Goal: Contribute content: Add original content to the website for others to see

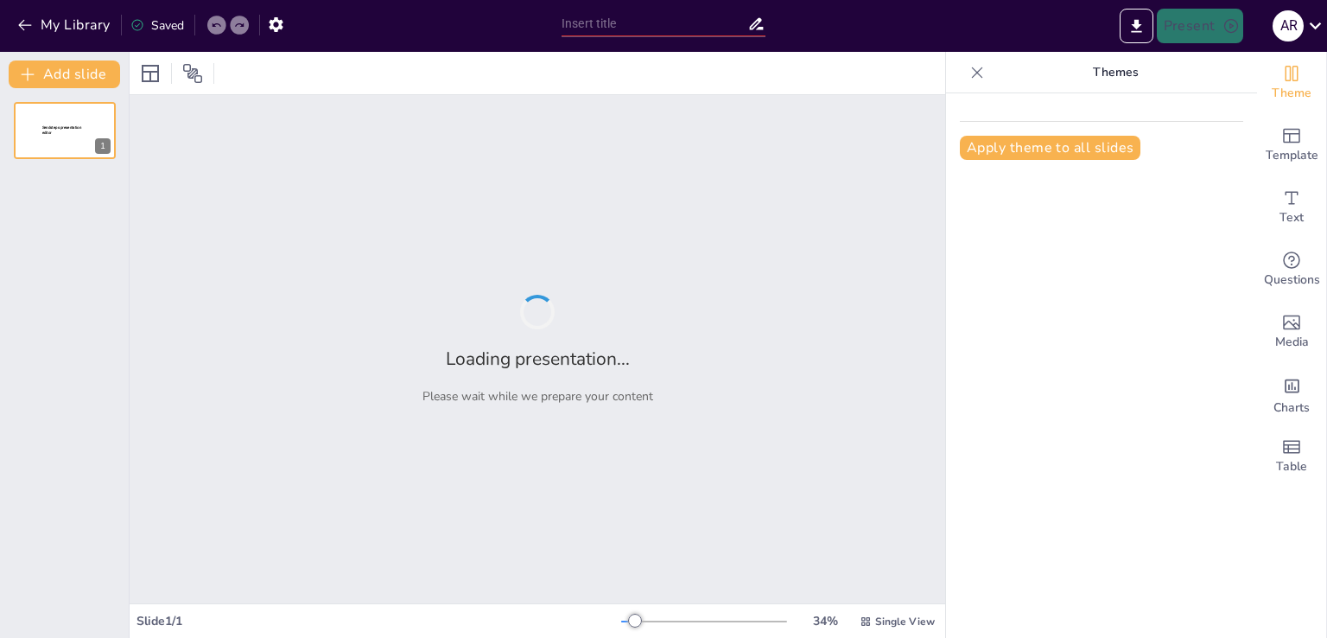
type input "**Estrategias para la Inclusión Escolar: Un Enfoque Integral**"
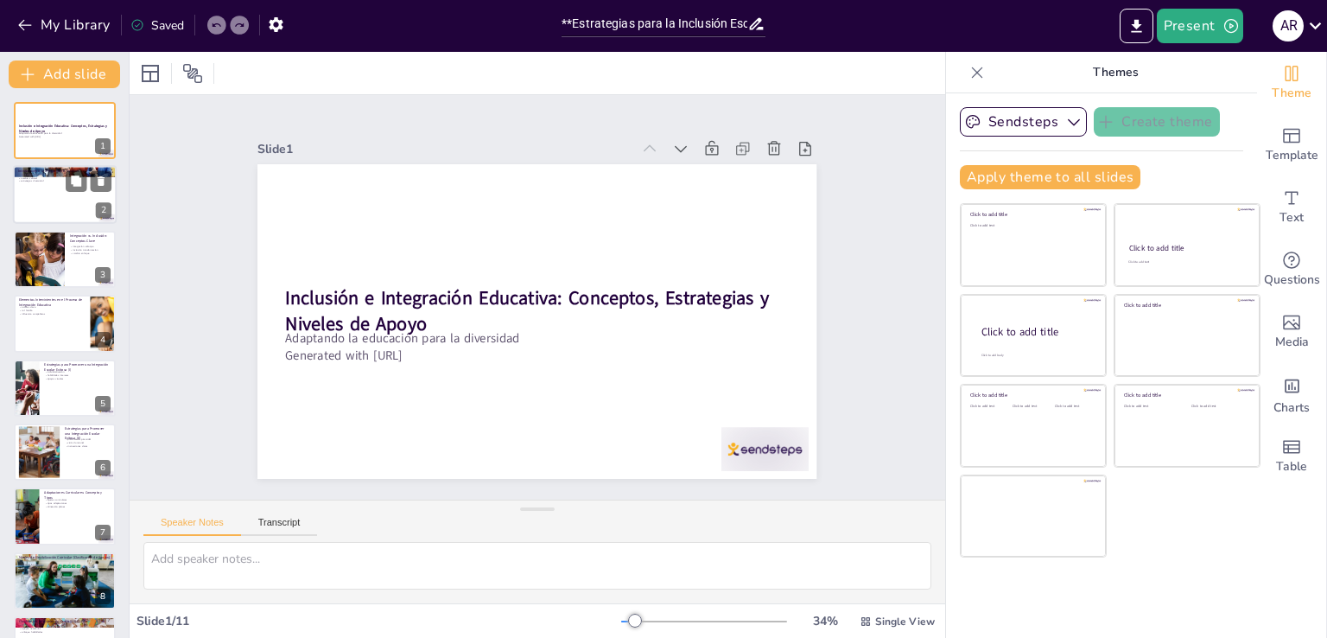
click at [50, 192] on div at bounding box center [65, 195] width 104 height 59
checkbox input "true"
type textarea "La integración y la inclusión son conceptos que se entrelazan en el ámbito educ…"
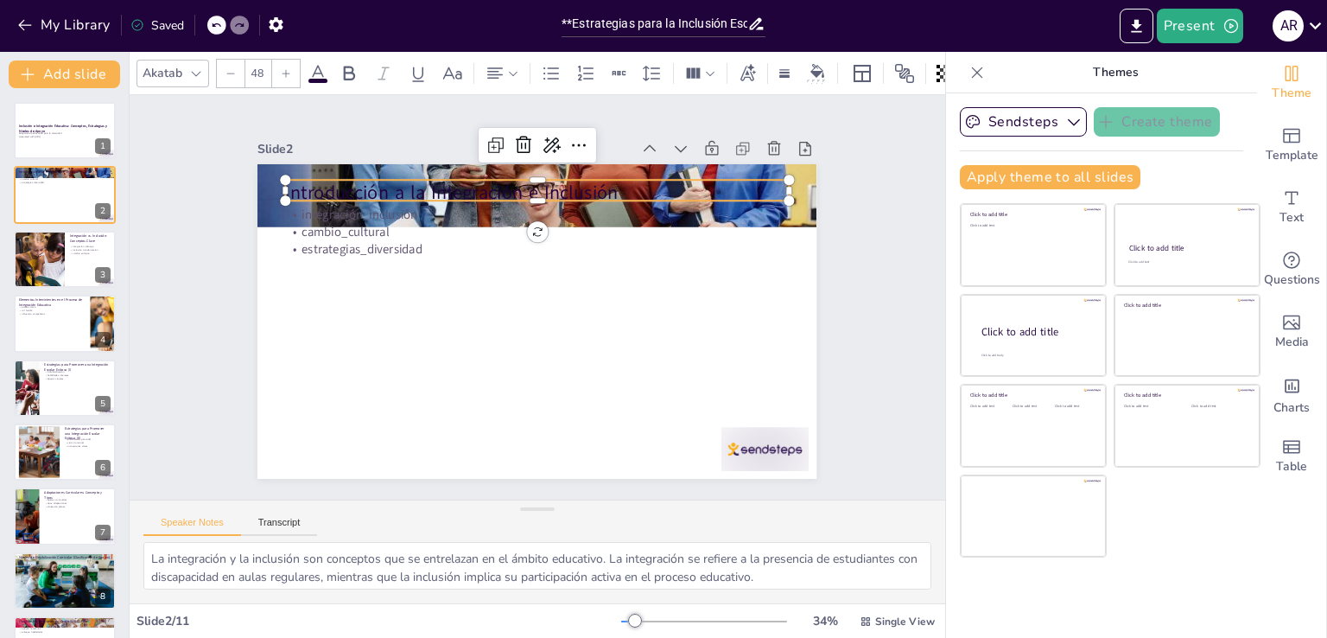
click at [322, 197] on div "Introducción a la Integración e Inclusión integración_inclusión cambio_cultural…" at bounding box center [545, 274] width 629 height 472
click at [47, 270] on div at bounding box center [39, 259] width 111 height 59
checkbox input "true"
type textarea "La integración escolar se centra en el alumno, buscando que se adapte al grupo …"
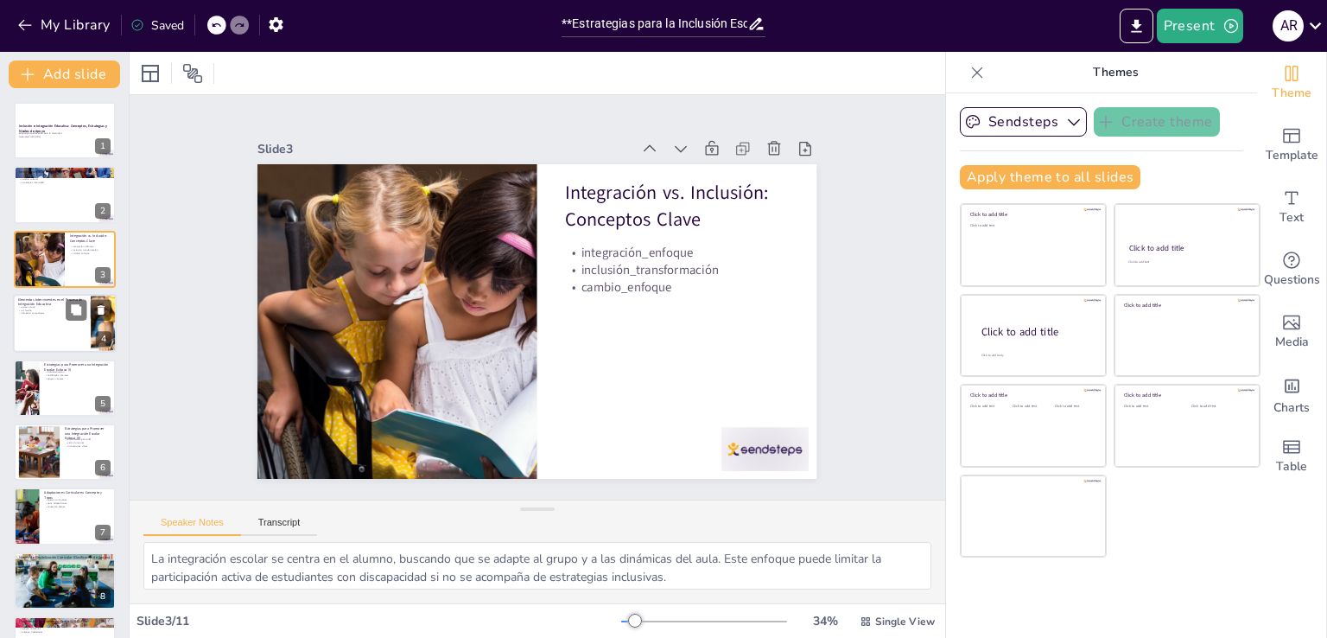
click at [32, 330] on div at bounding box center [65, 323] width 104 height 59
checkbox input "true"
type textarea "La participación activa de todos los actores clave, incluidos alumnos, familias…"
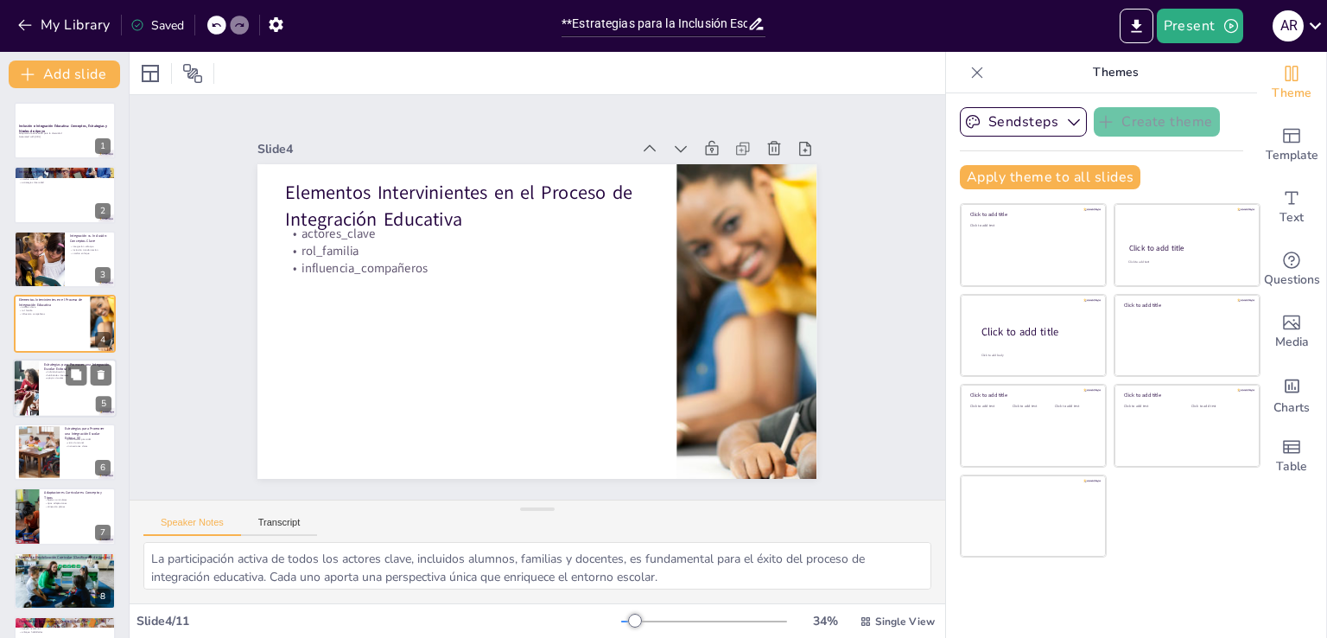
click at [41, 402] on div at bounding box center [65, 388] width 104 height 59
checkbox input "true"
type textarea "La individualización es clave para atender las necesidades de cada estudiante. …"
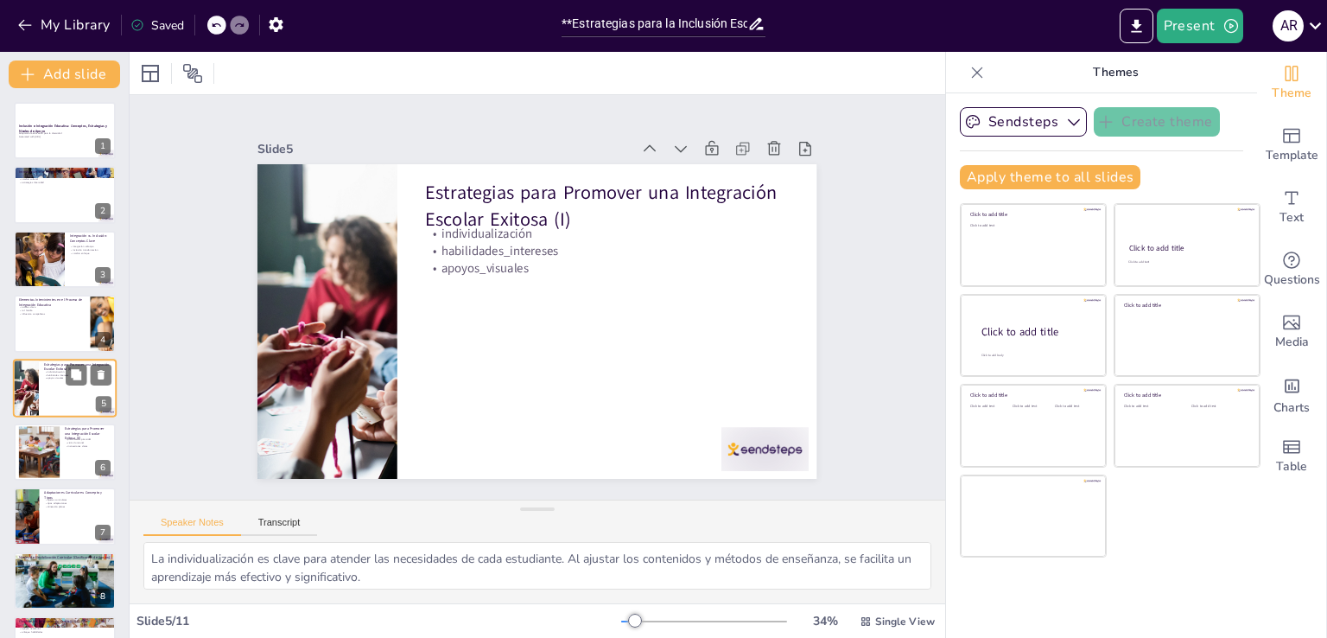
scroll to position [24, 0]
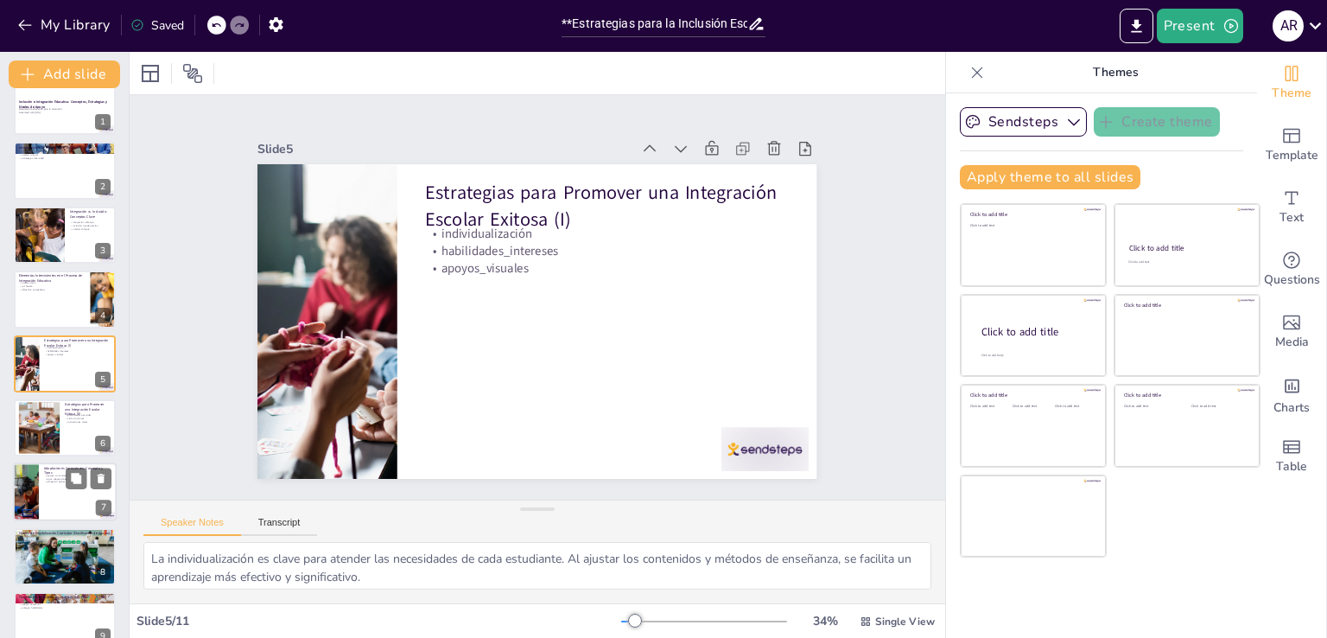
checkbox input "true"
click at [31, 473] on div at bounding box center [26, 492] width 88 height 59
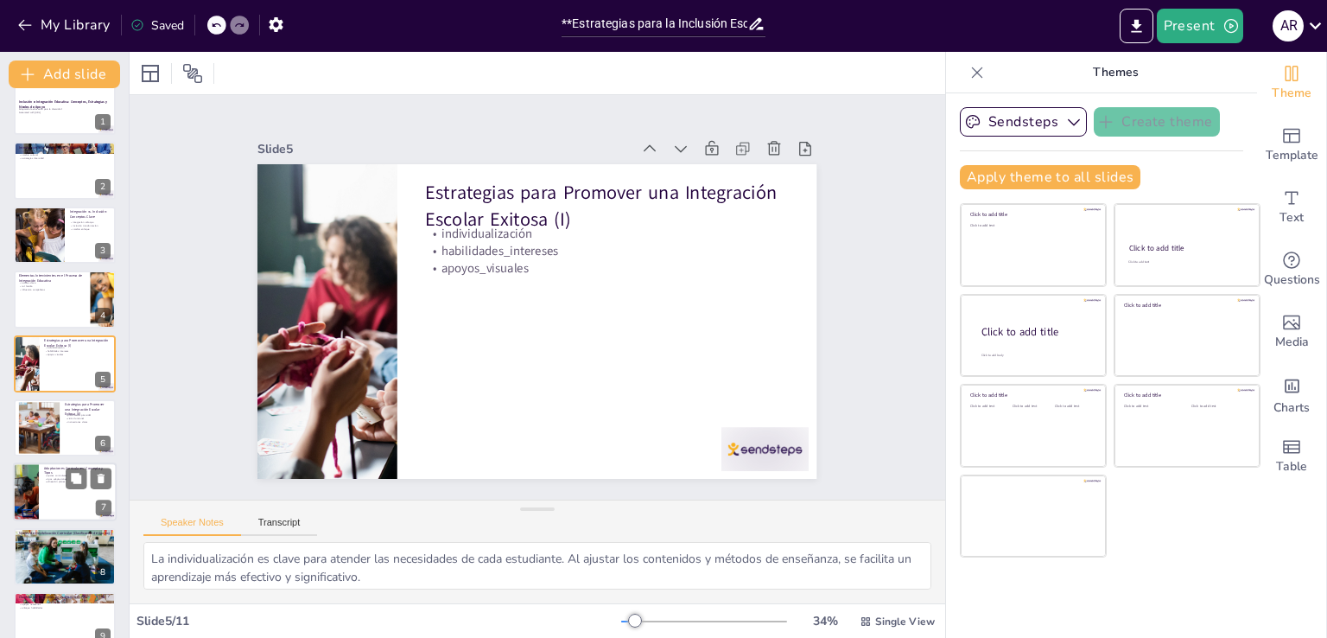
checkbox input "true"
type textarea "Los ajustes curriculares son esenciales para facilitar el aprendizaje de los es…"
checkbox input "true"
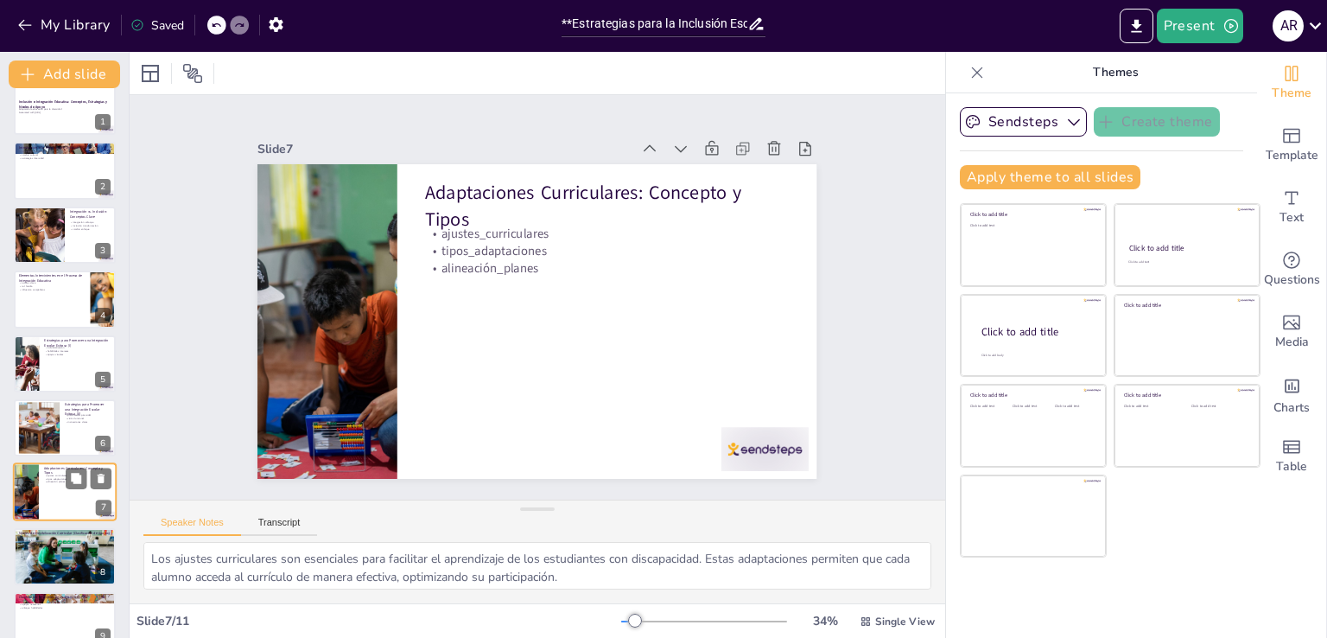
scroll to position [153, 0]
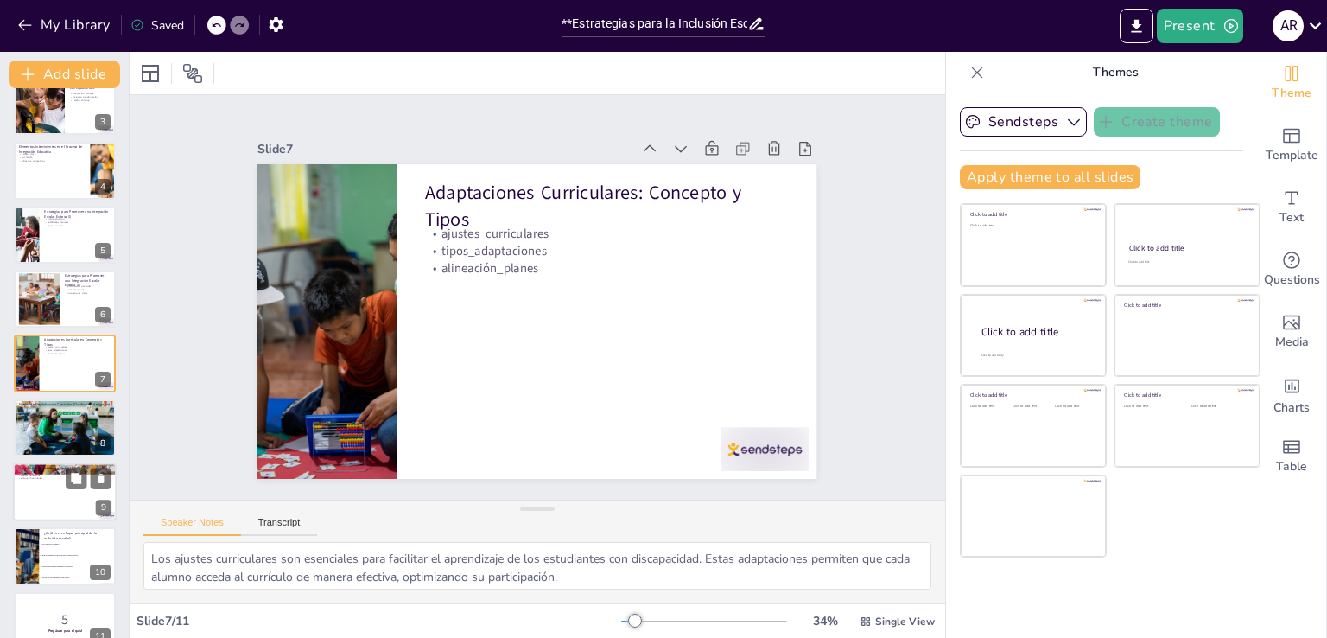
checkbox input "true"
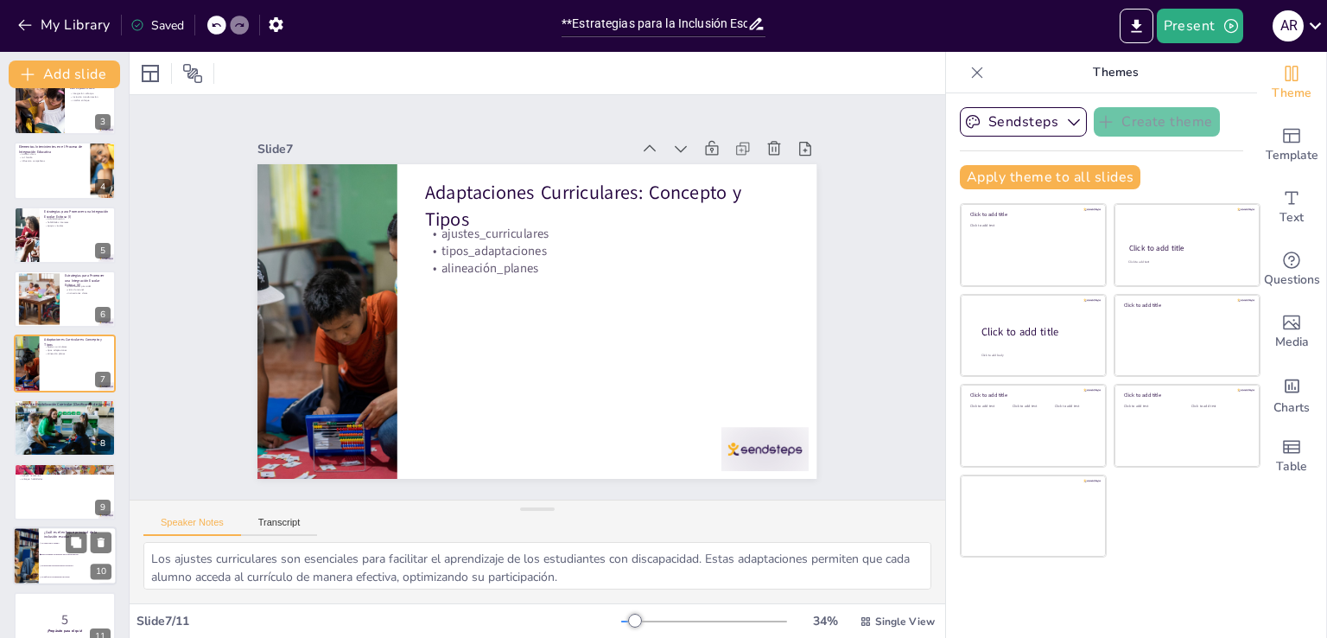
checkbox input "true"
click at [31, 527] on div at bounding box center [25, 556] width 137 height 59
checkbox input "true"
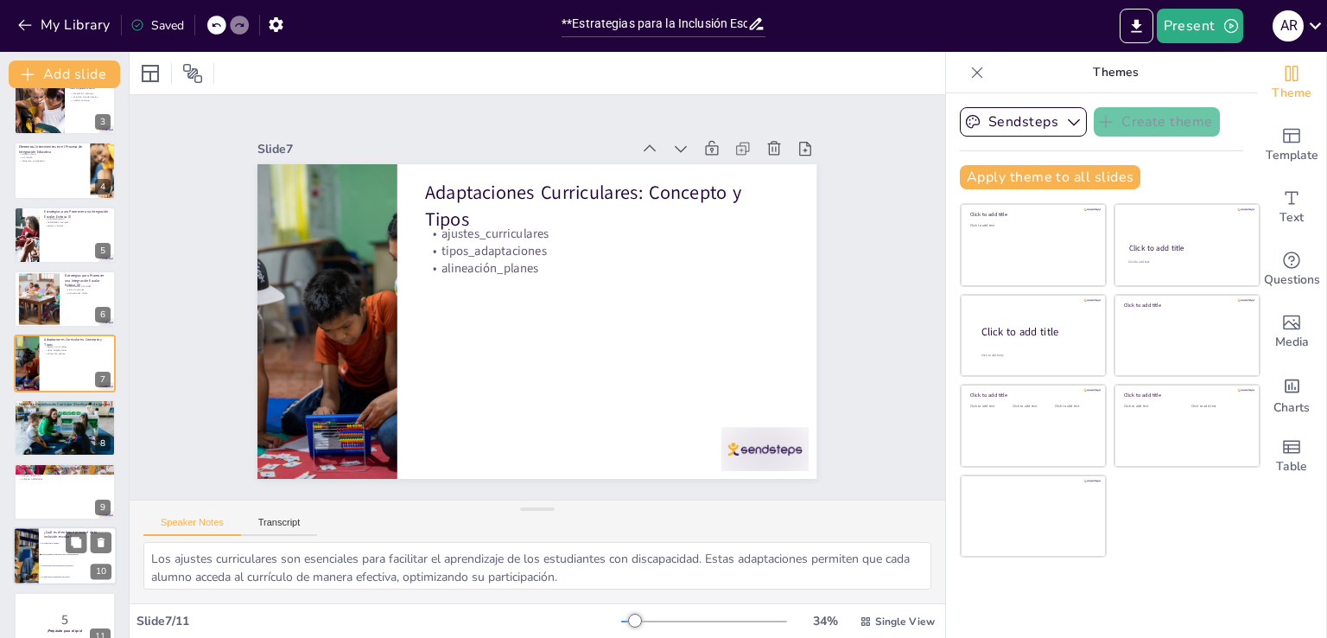
type textarea "La inclusión escolar busca eliminar las barreras para la participación de todos…"
checkbox input "true"
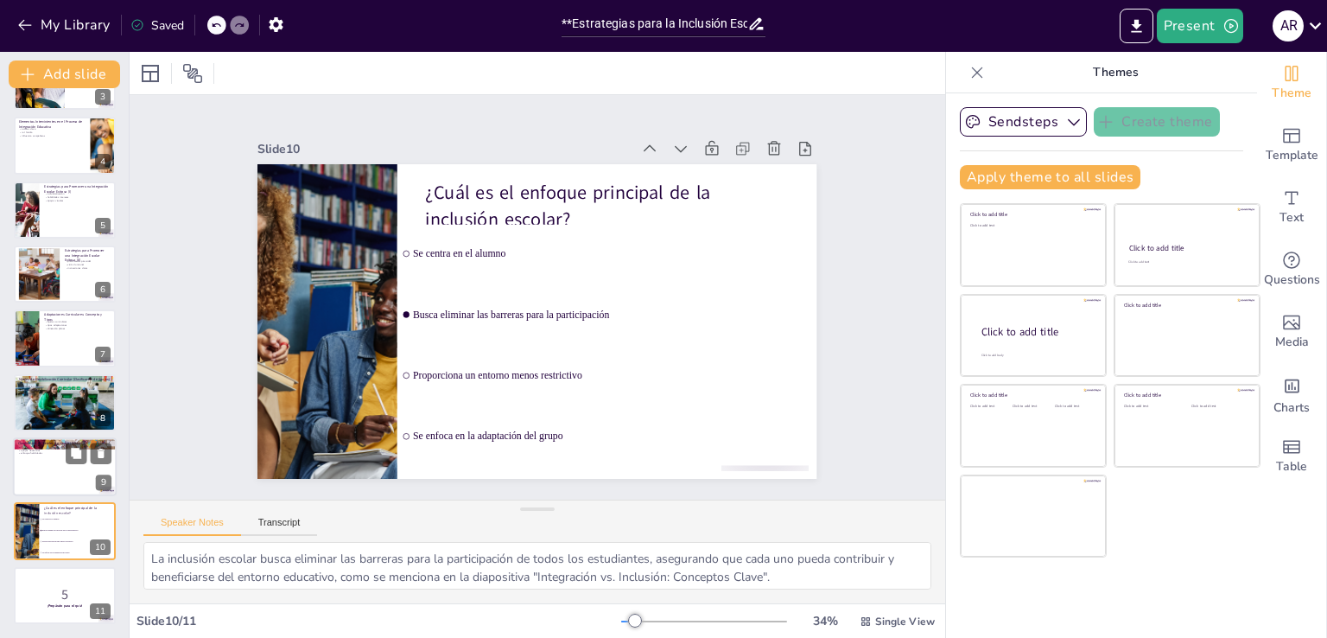
checkbox input "true"
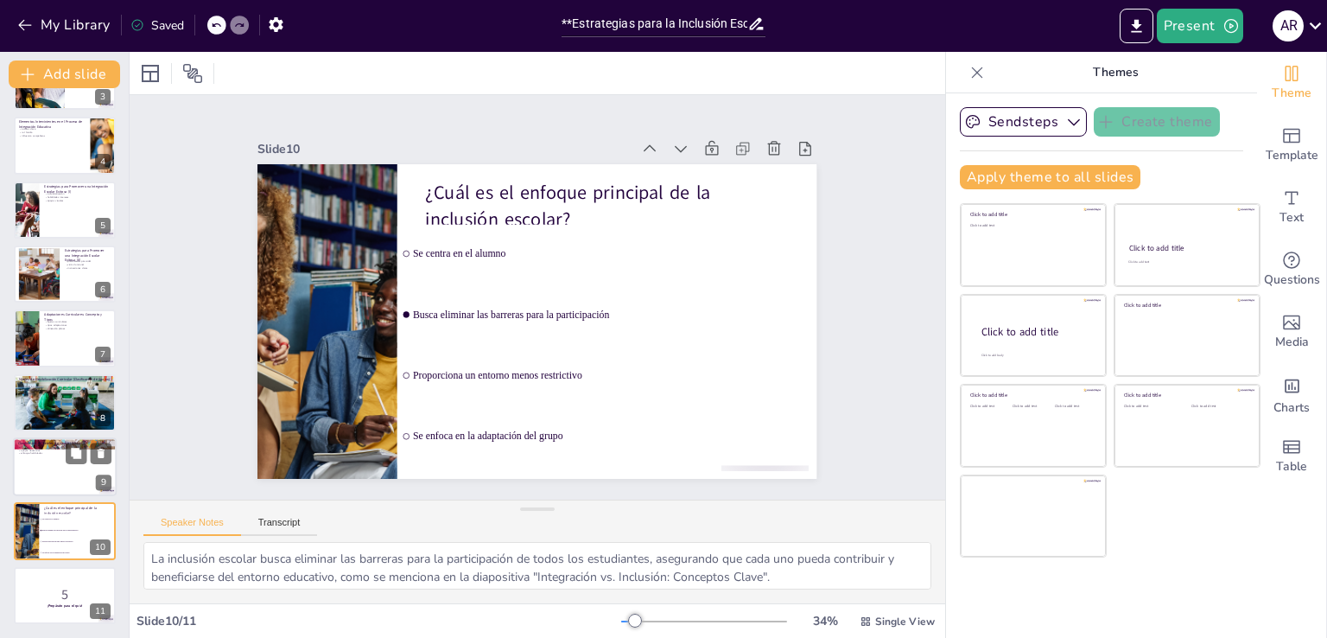
checkbox input "true"
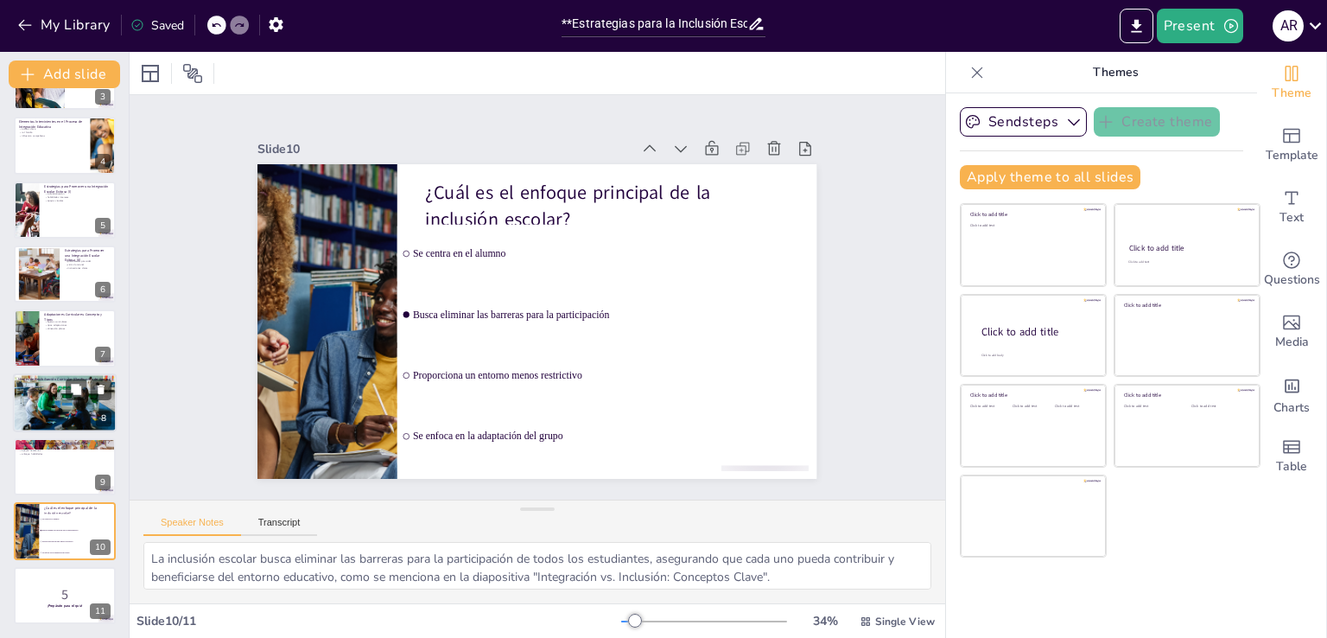
checkbox input "true"
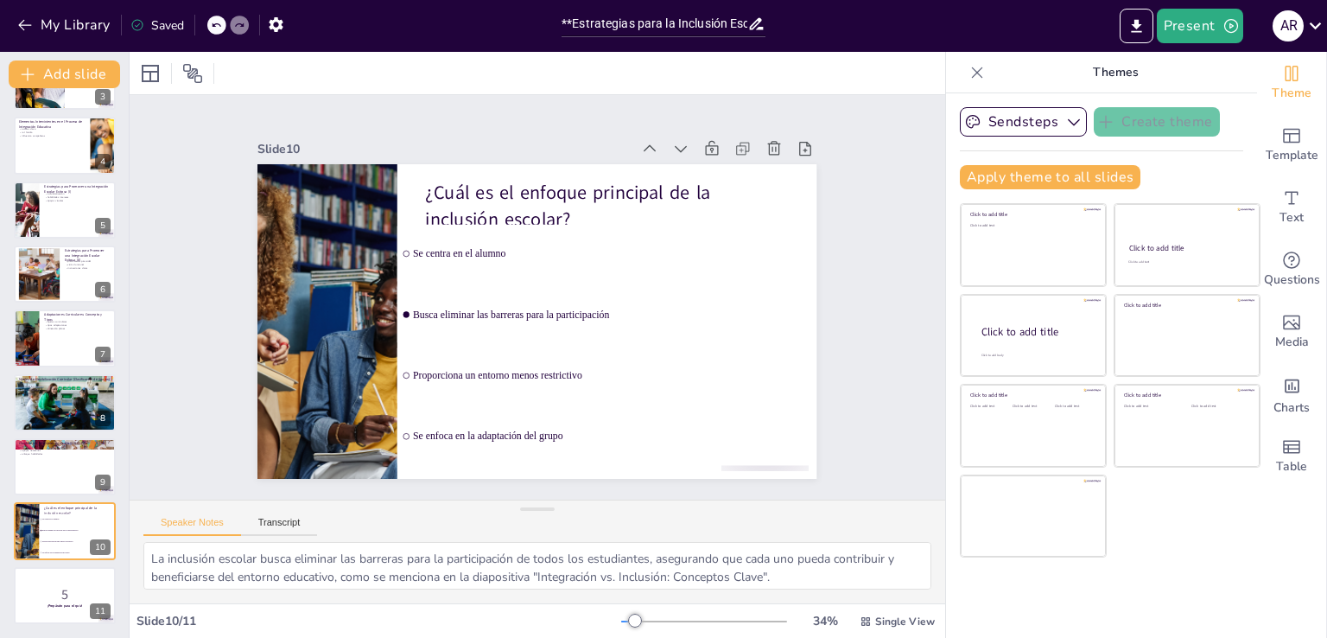
checkbox input "true"
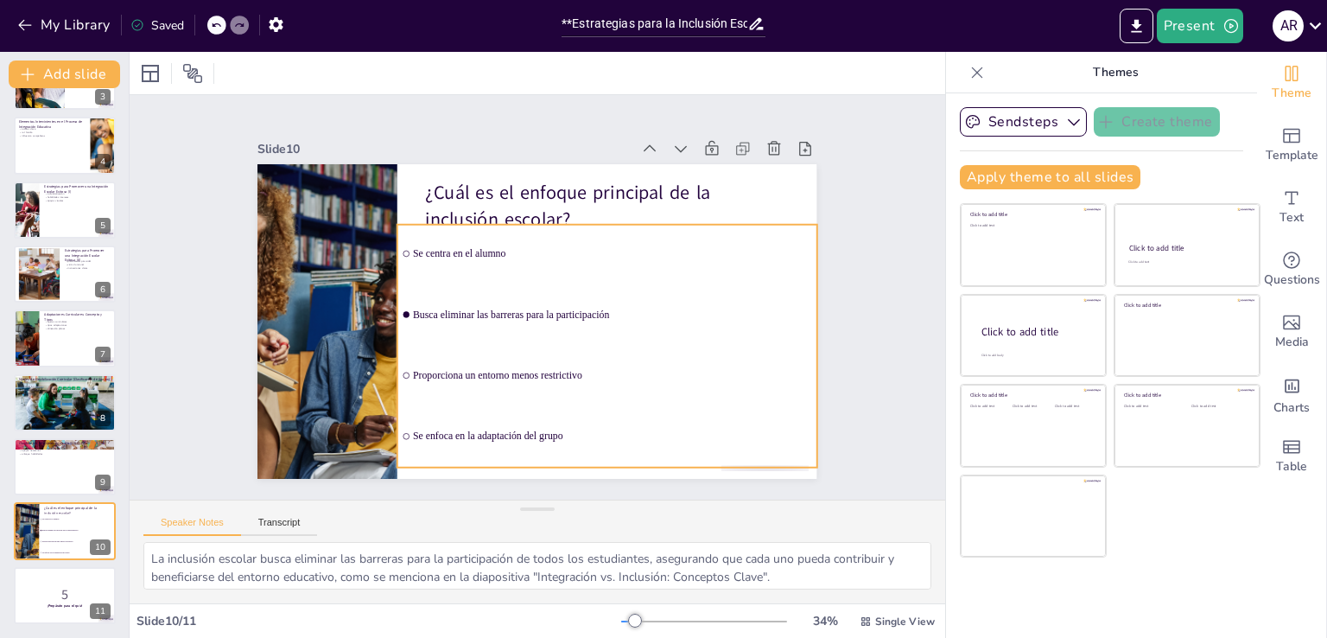
checkbox input "true"
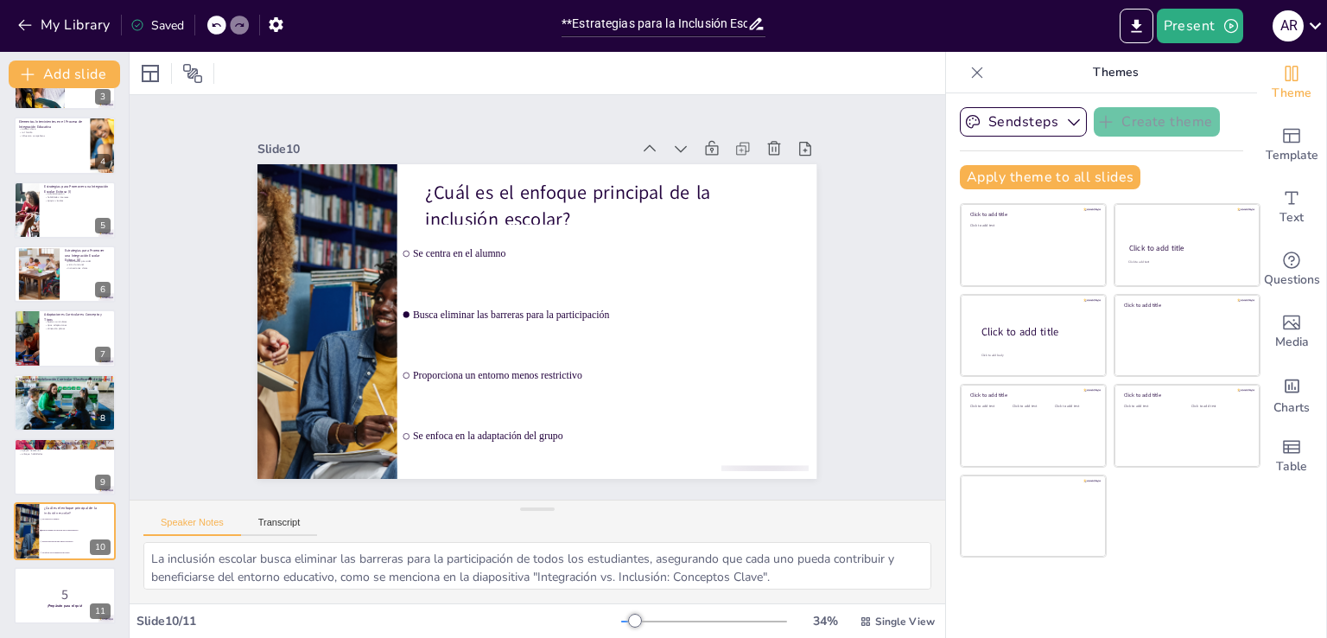
checkbox input "true"
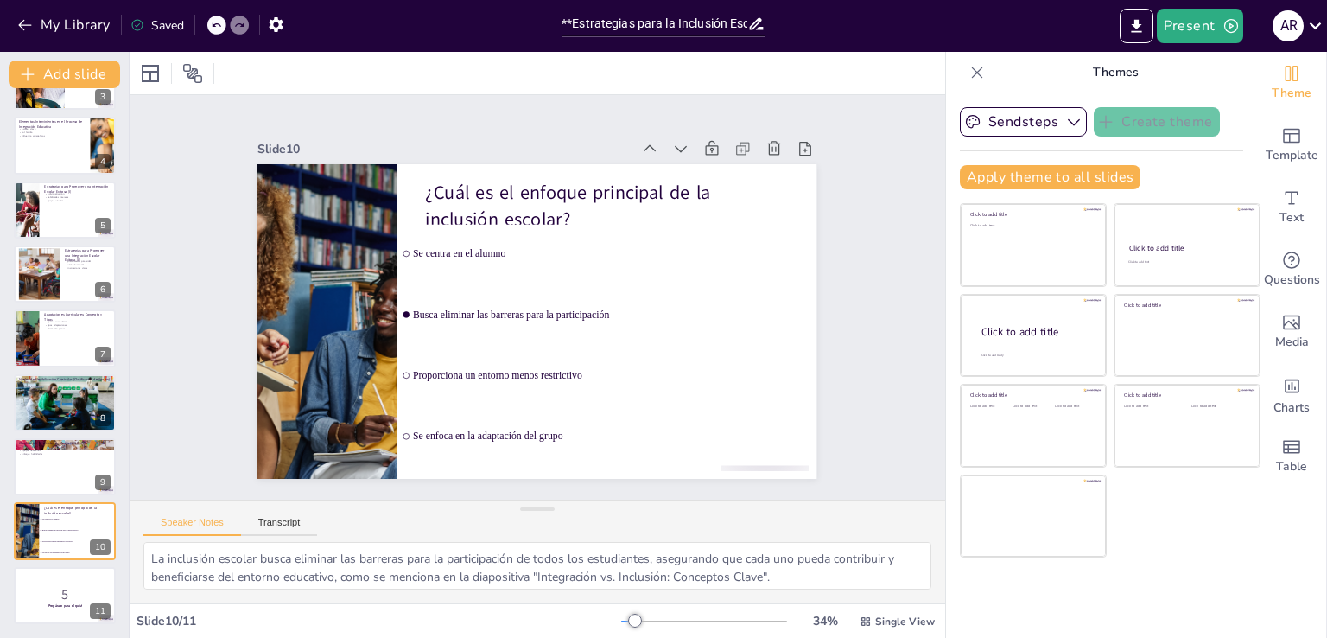
checkbox input "true"
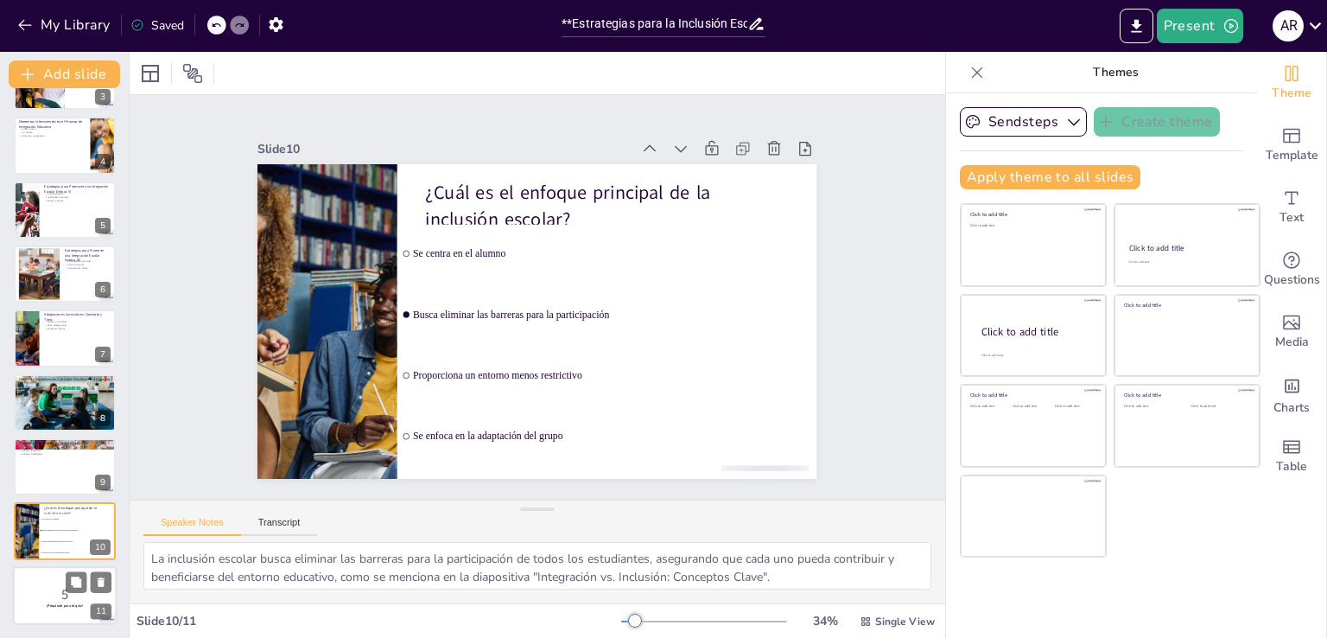
click at [41, 586] on p "5" at bounding box center [64, 594] width 93 height 19
checkbox input "true"
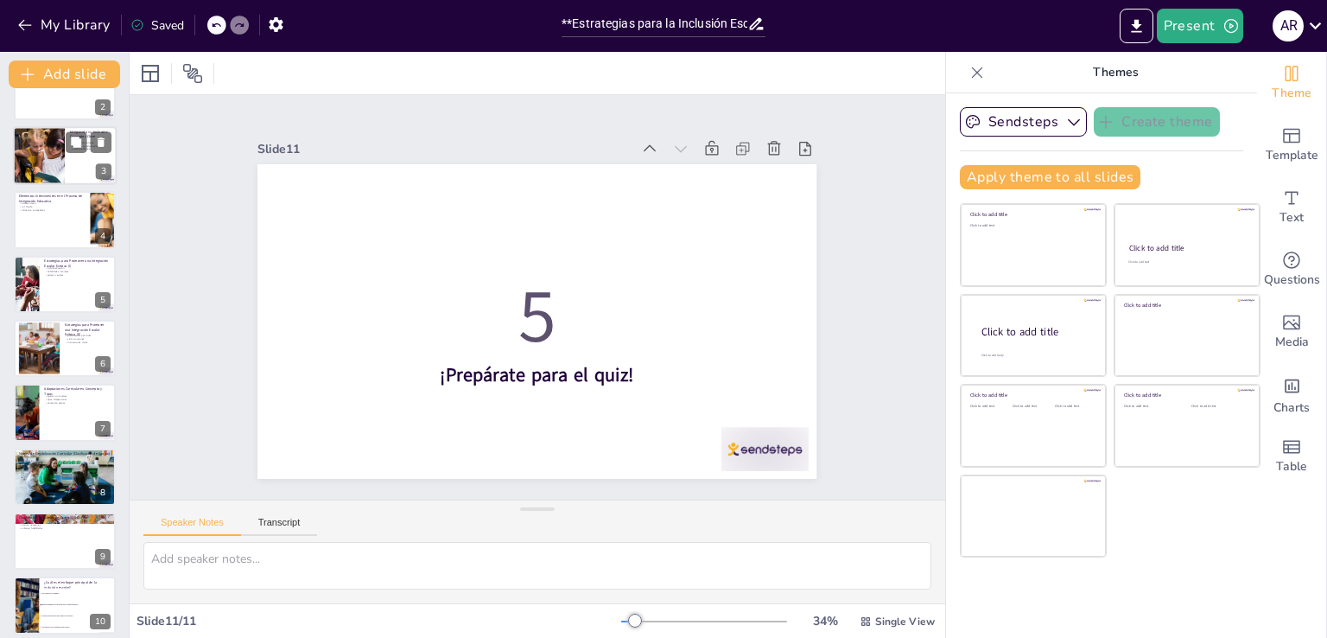
scroll to position [0, 0]
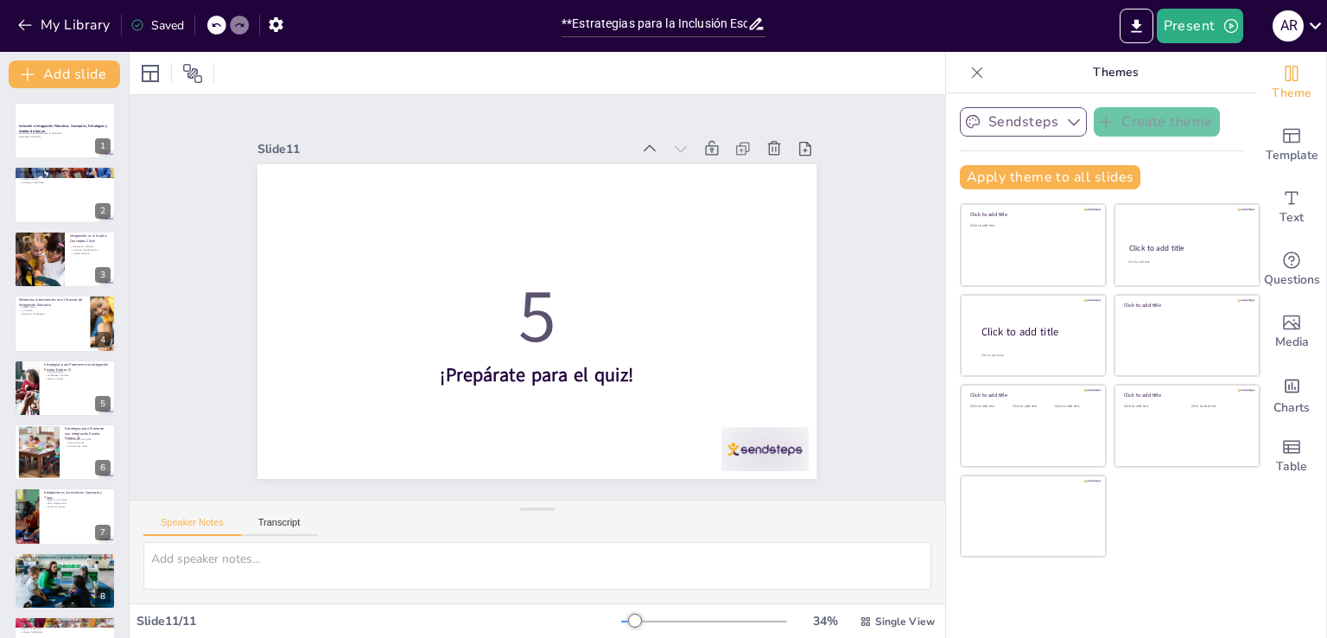
click at [1043, 122] on button "Sendsteps" at bounding box center [1023, 121] width 127 height 29
checkbox input "true"
click at [23, 16] on button "My Library" at bounding box center [65, 25] width 105 height 28
